Goal: Navigation & Orientation: Find specific page/section

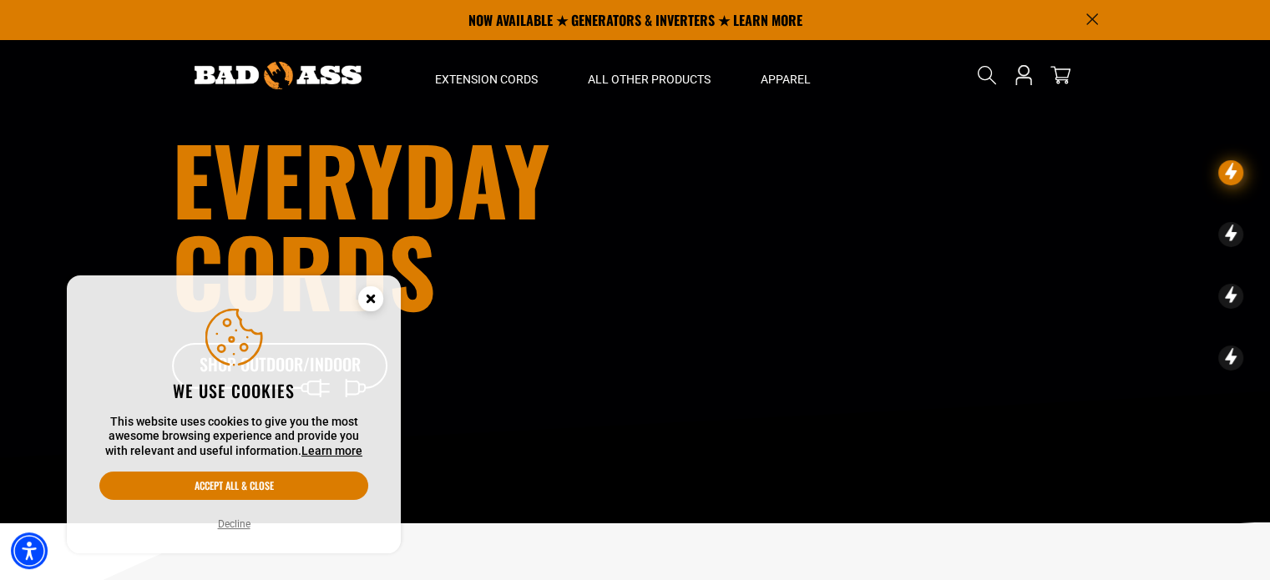
click at [374, 298] on g "Close this option" at bounding box center [370, 298] width 25 height 25
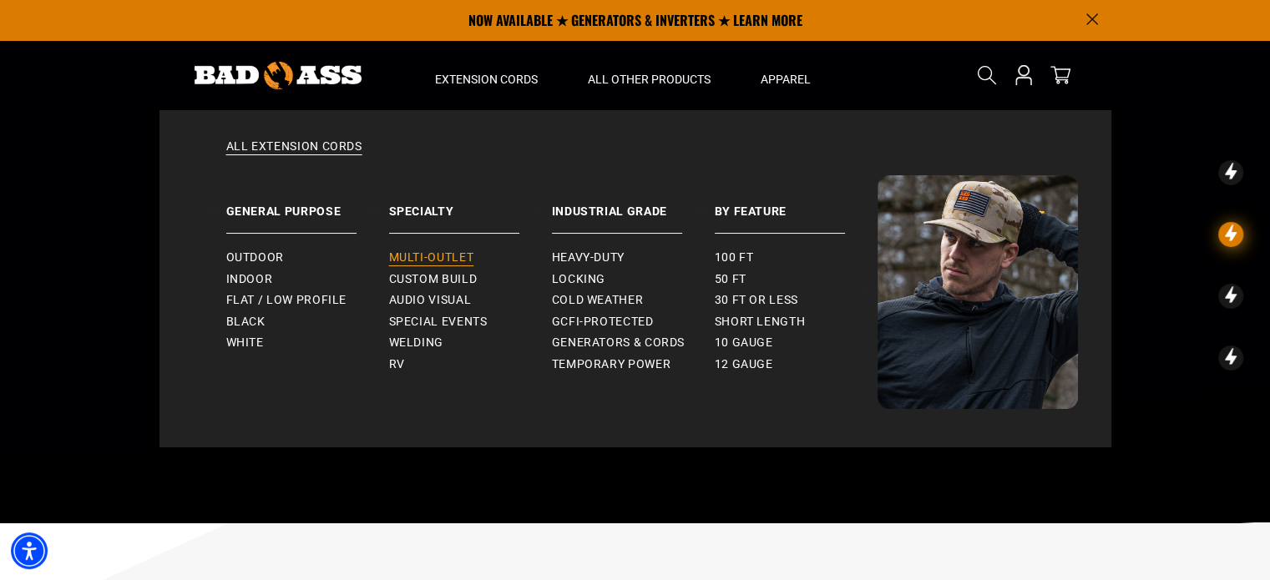
click at [440, 255] on span "Multi-Outlet" at bounding box center [431, 257] width 85 height 15
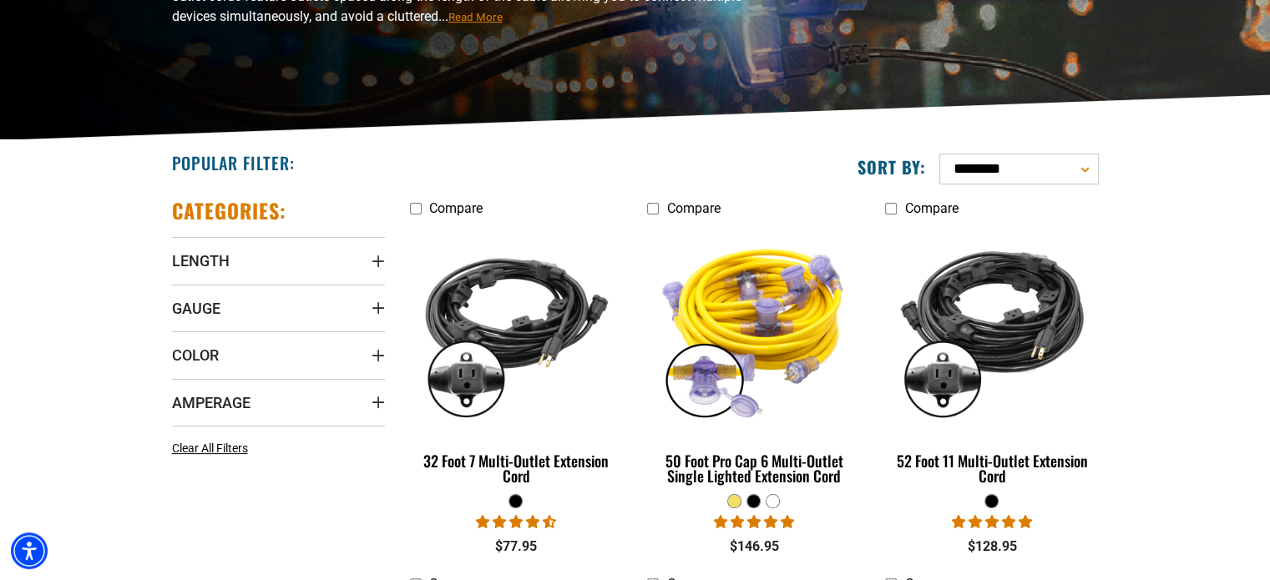
scroll to position [334, 0]
